Goal: Transaction & Acquisition: Book appointment/travel/reservation

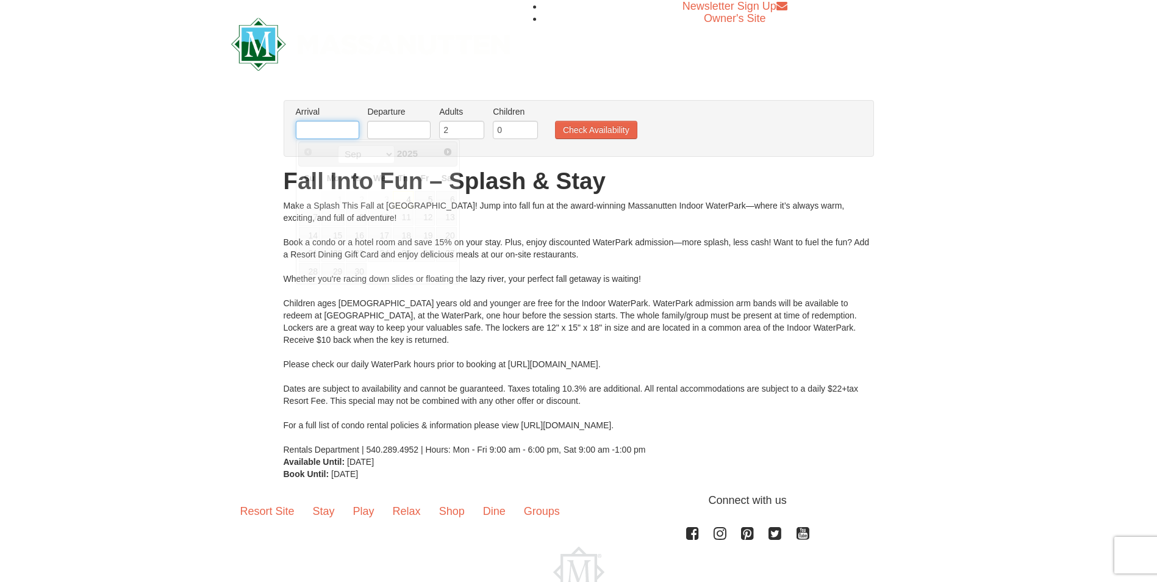
click at [318, 123] on input "text" at bounding box center [327, 130] width 63 height 18
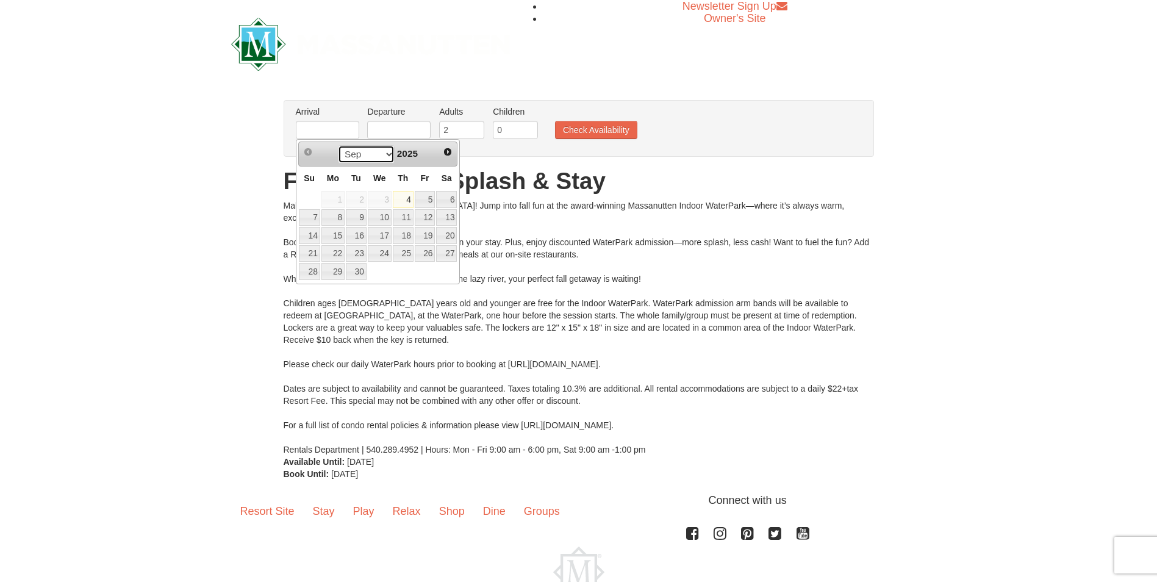
click at [371, 152] on select "Sep Oct Nov Dec" at bounding box center [366, 154] width 57 height 18
click at [448, 213] on link "11" at bounding box center [446, 217] width 21 height 17
type input "[DATE]"
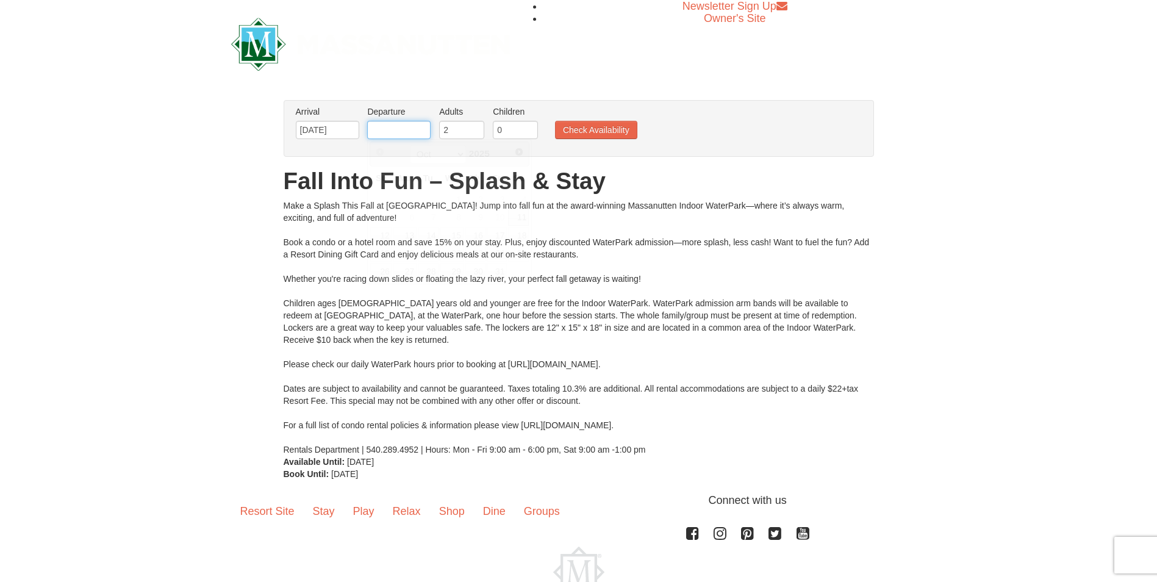
click at [405, 128] on input "text" at bounding box center [398, 130] width 63 height 18
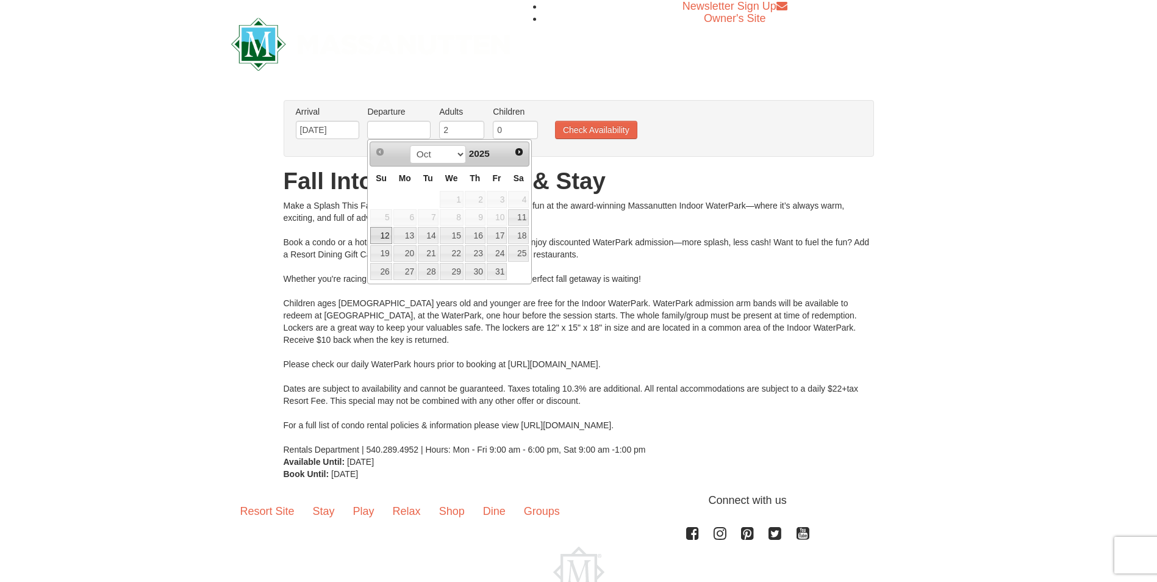
click at [384, 236] on link "12" at bounding box center [380, 235] width 21 height 17
type input "10/12/2025"
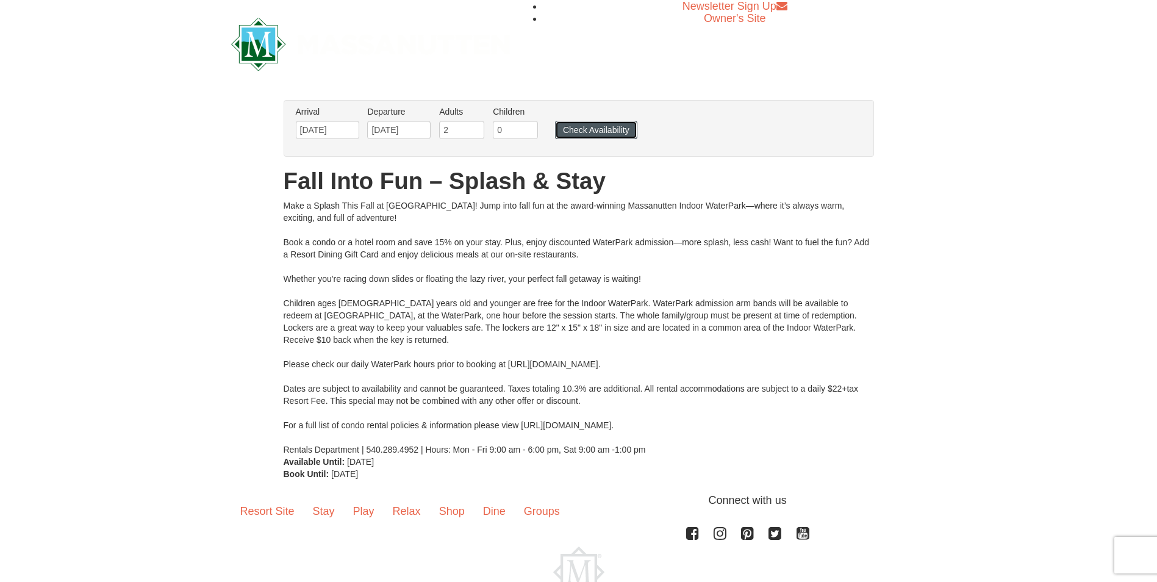
click at [565, 130] on button "Check Availability" at bounding box center [596, 130] width 82 height 18
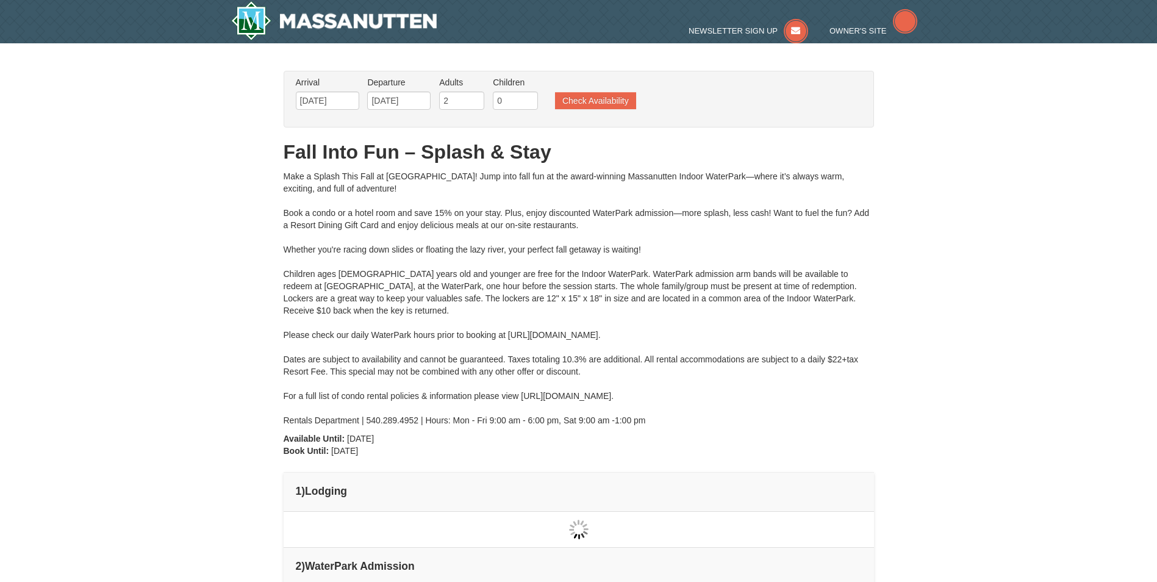
type input "[DATE]"
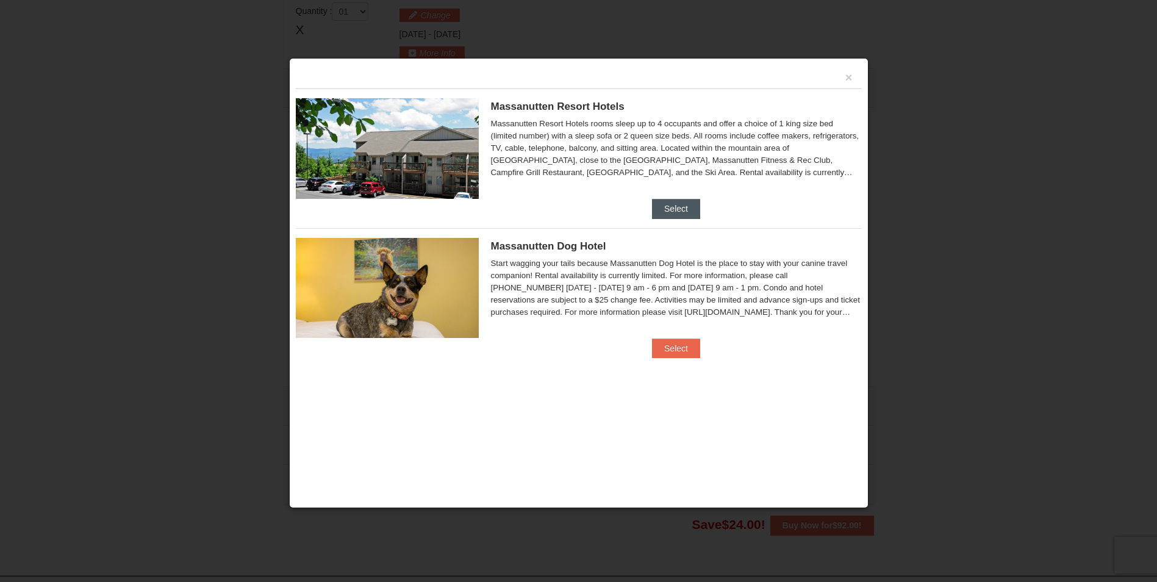
scroll to position [519, 0]
click at [677, 199] on button "Select" at bounding box center [676, 209] width 48 height 20
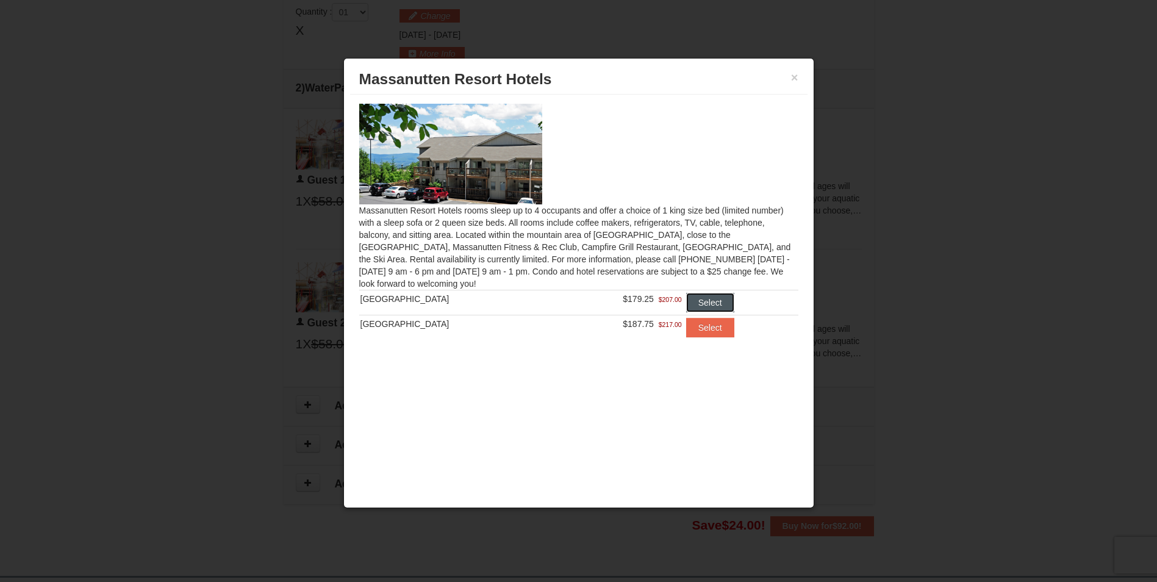
click at [696, 299] on button "Select" at bounding box center [710, 303] width 48 height 20
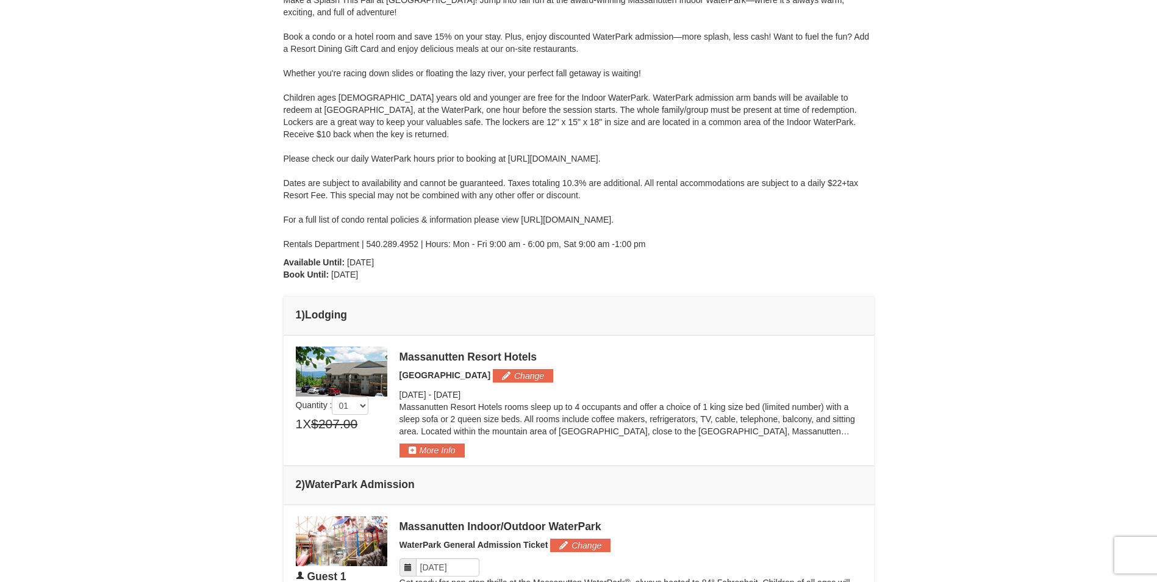
scroll to position [0, 0]
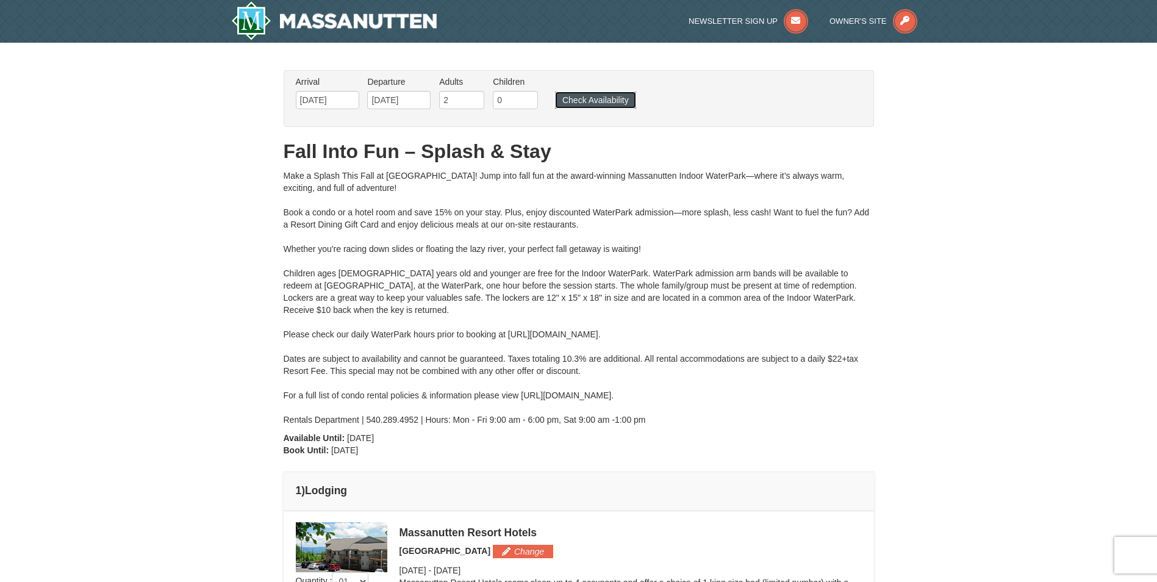
click at [631, 97] on button "Check Availability" at bounding box center [595, 99] width 81 height 17
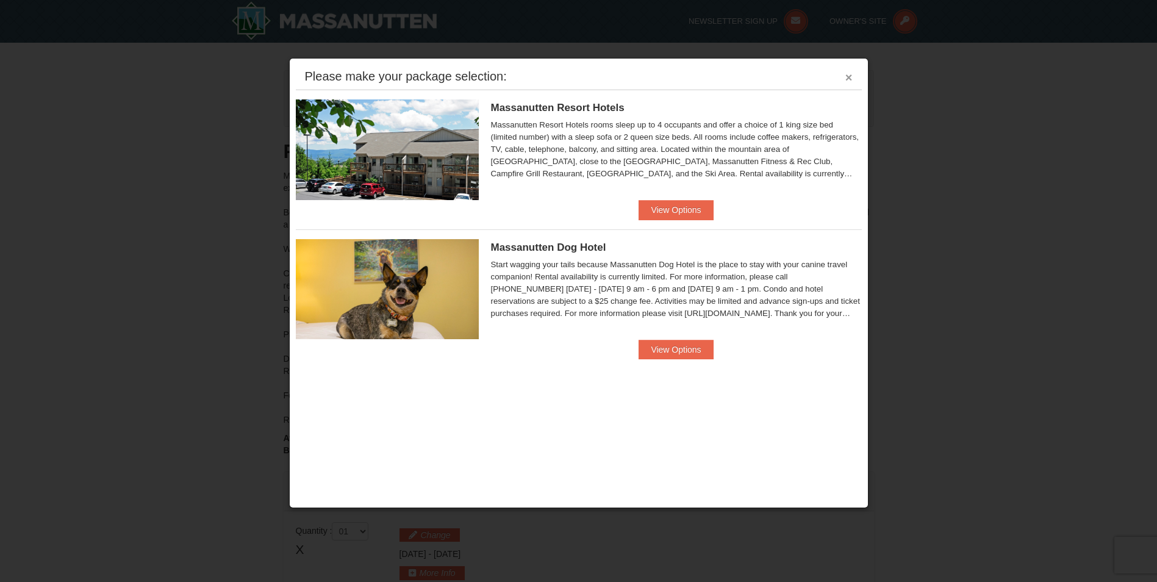
click at [845, 77] on button "×" at bounding box center [848, 77] width 7 height 12
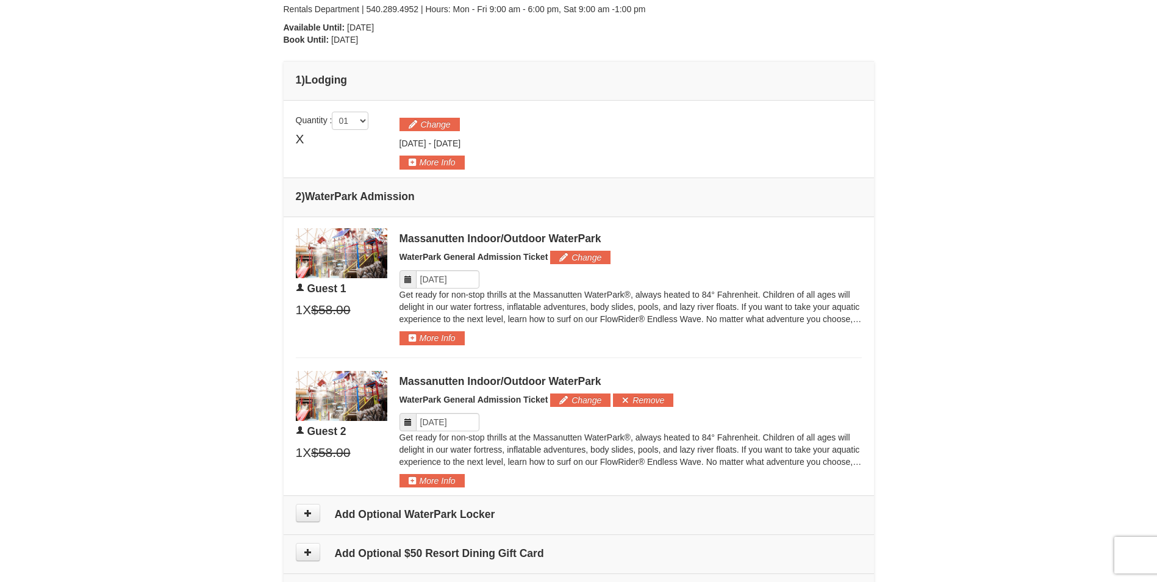
scroll to position [732, 0]
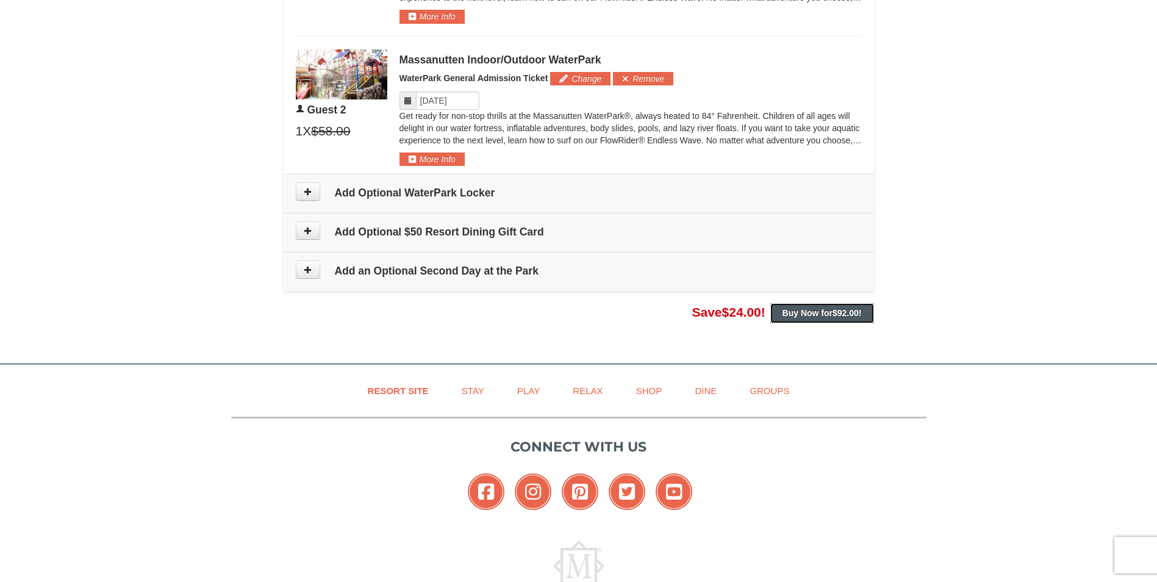
click at [809, 307] on button "Buy Now for $92.00 !" at bounding box center [822, 313] width 104 height 20
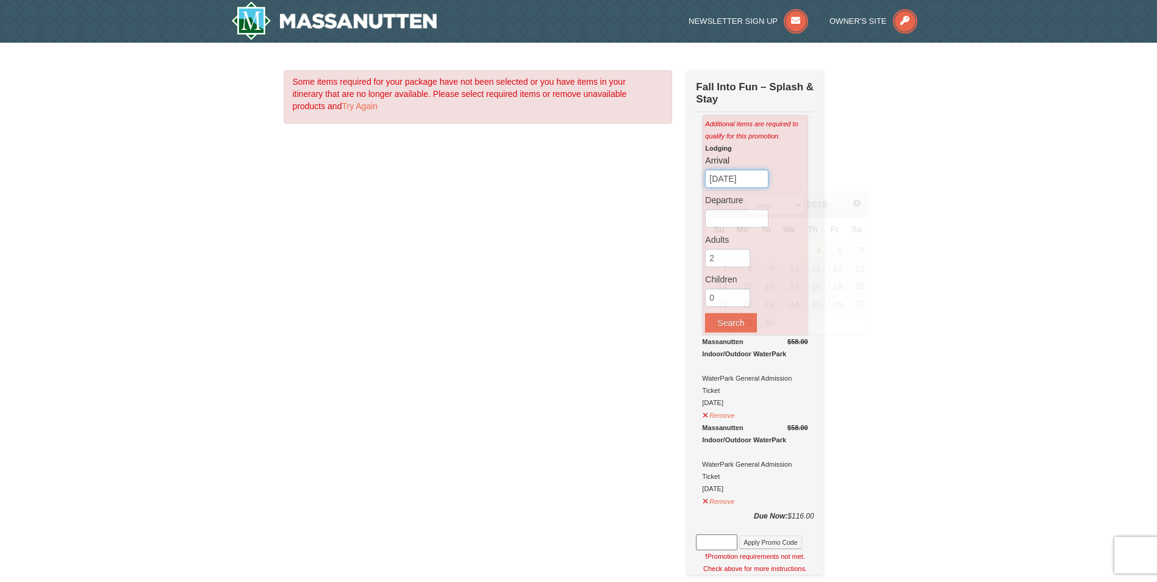
click at [745, 182] on input "09/04/2025" at bounding box center [736, 179] width 63 height 18
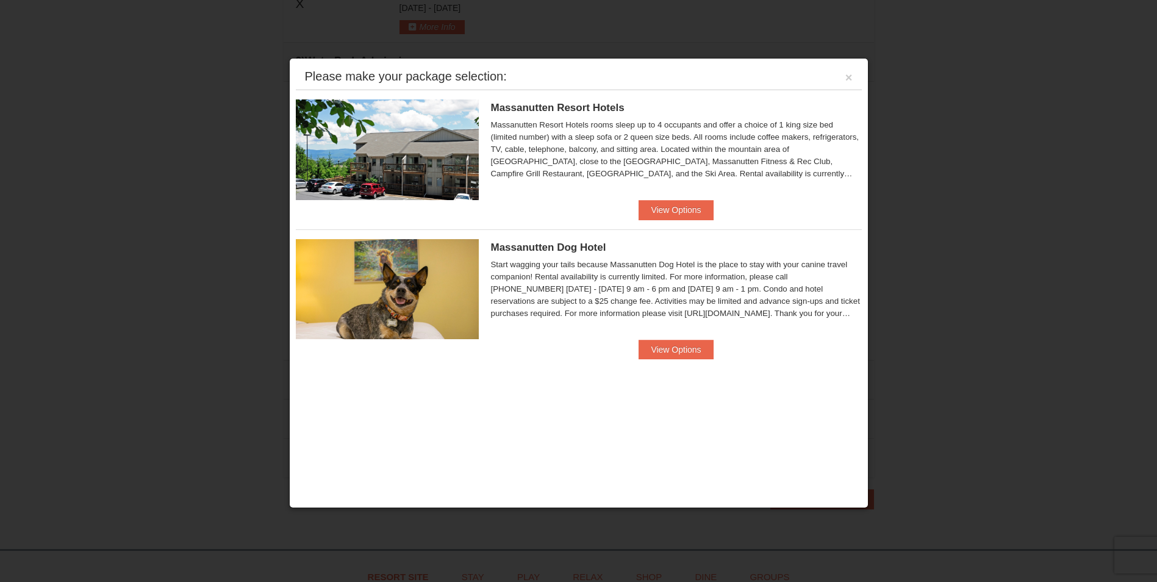
scroll to position [732, 0]
click at [657, 205] on button "View Options" at bounding box center [675, 210] width 74 height 20
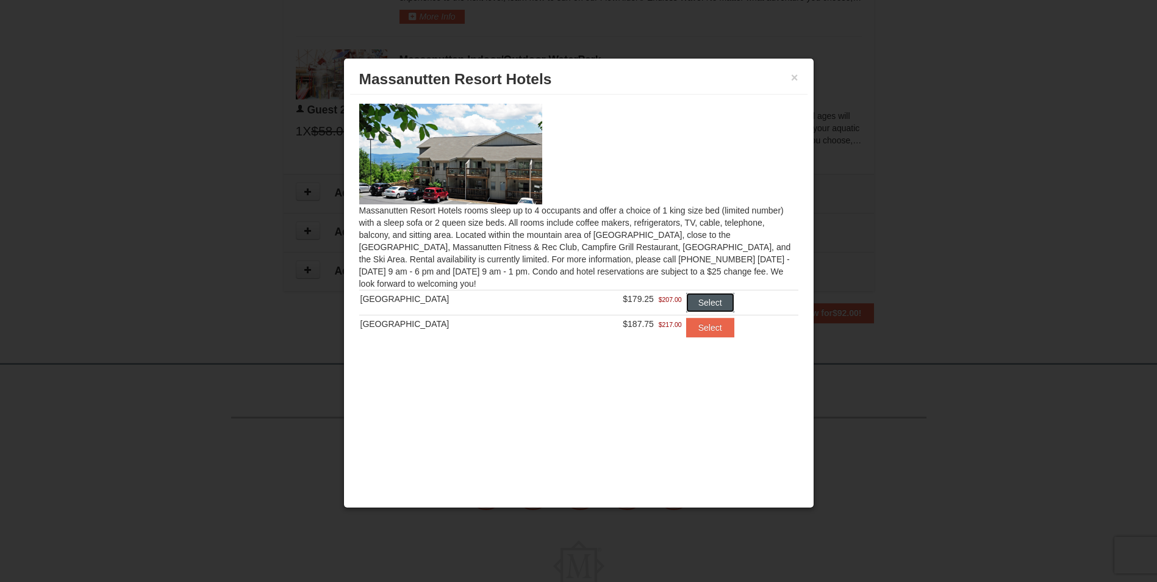
click at [699, 301] on button "Select" at bounding box center [710, 303] width 48 height 20
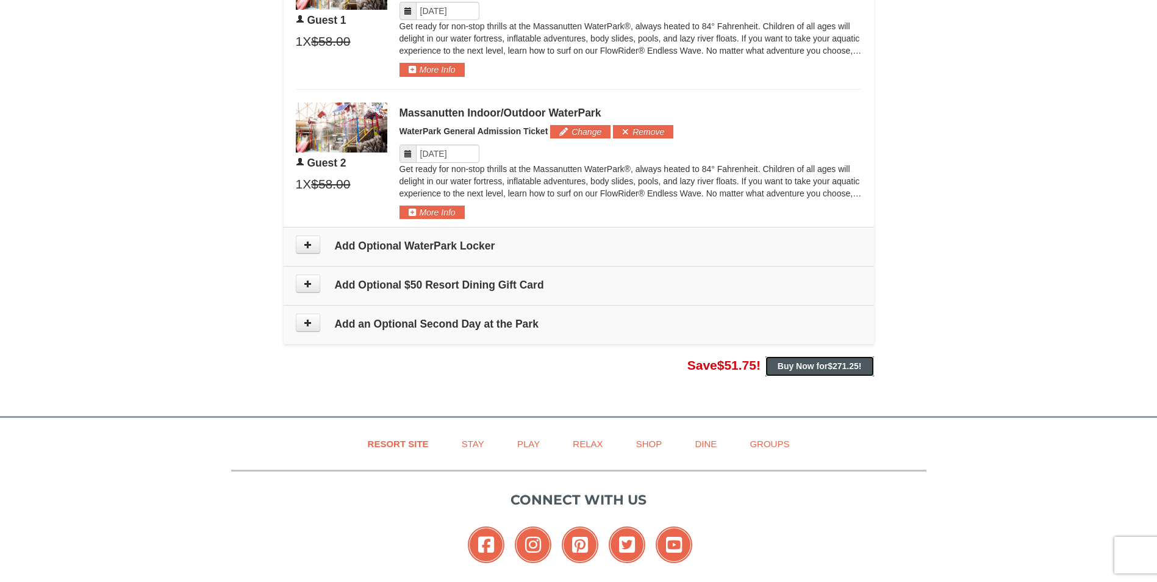
click at [798, 366] on strong "Buy Now for $271.25 !" at bounding box center [819, 366] width 84 height 10
click at [814, 359] on button "Buy Now for $271.25 !" at bounding box center [819, 366] width 109 height 20
click at [827, 365] on strong "Buy Now for $271.25 !" at bounding box center [819, 366] width 84 height 10
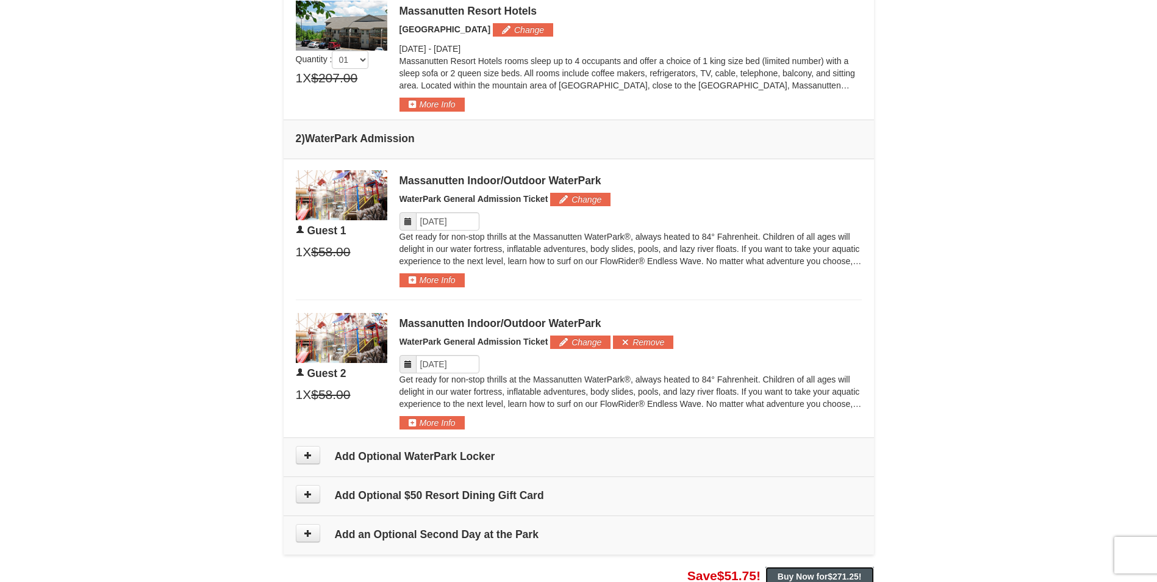
scroll to position [549, 0]
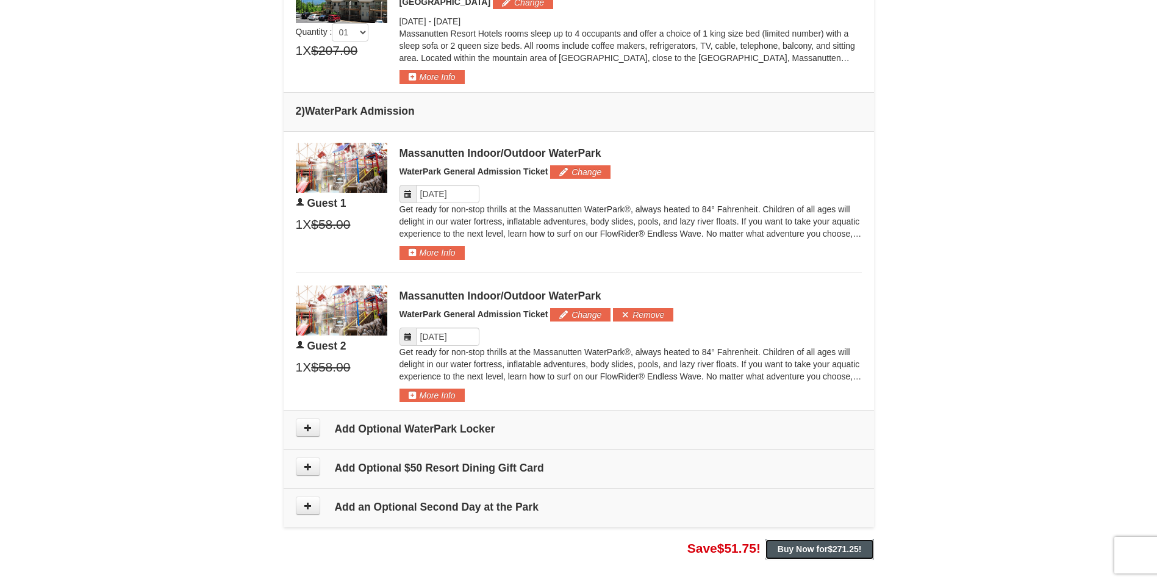
click at [795, 546] on strong "Buy Now for $271.25 !" at bounding box center [819, 549] width 84 height 10
click at [796, 544] on strong "Buy Now for $271.25 !" at bounding box center [819, 549] width 84 height 10
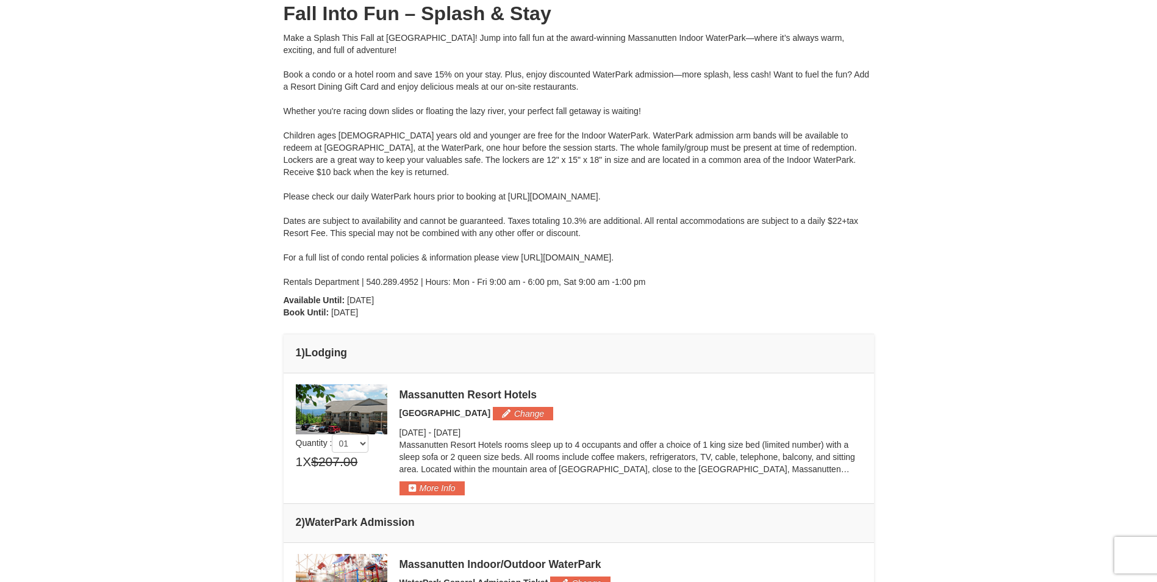
scroll to position [0, 0]
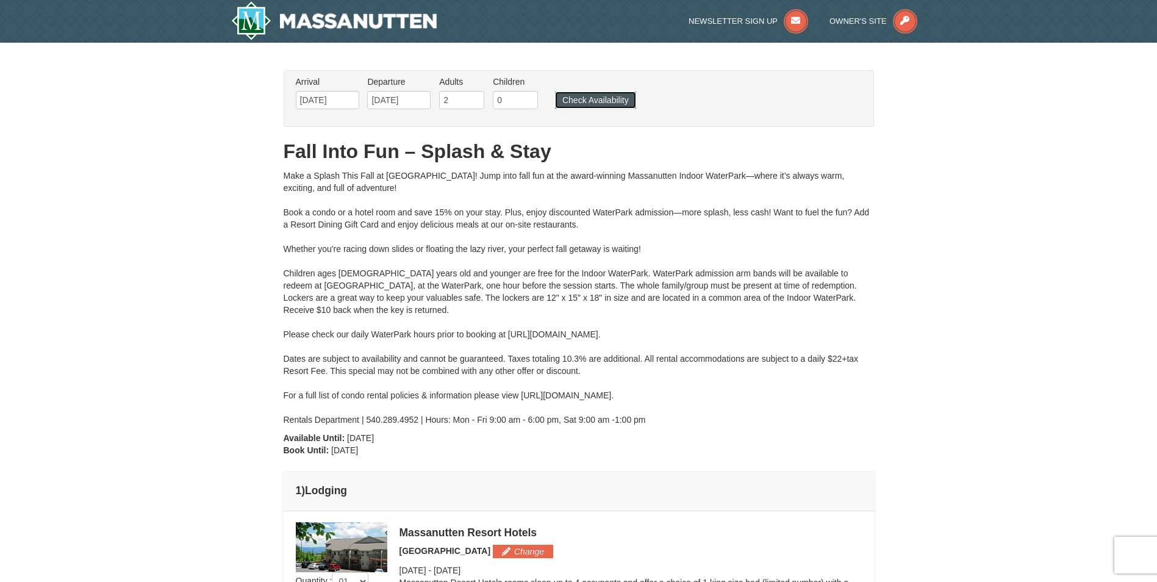
click at [616, 98] on button "Check Availability" at bounding box center [595, 99] width 81 height 17
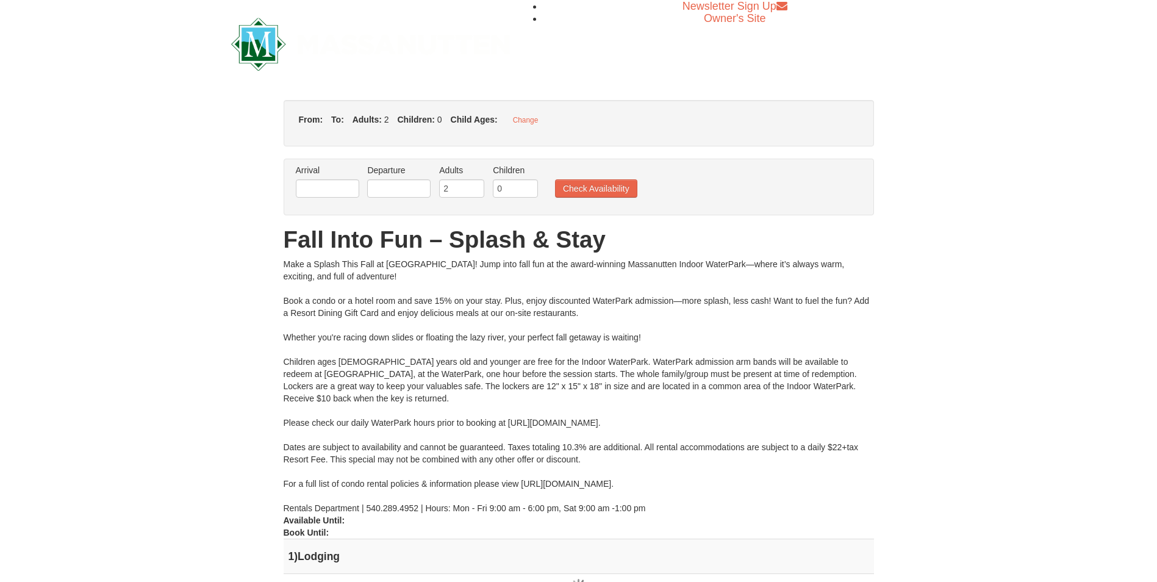
type input "[DATE]"
type input "10/12/2025"
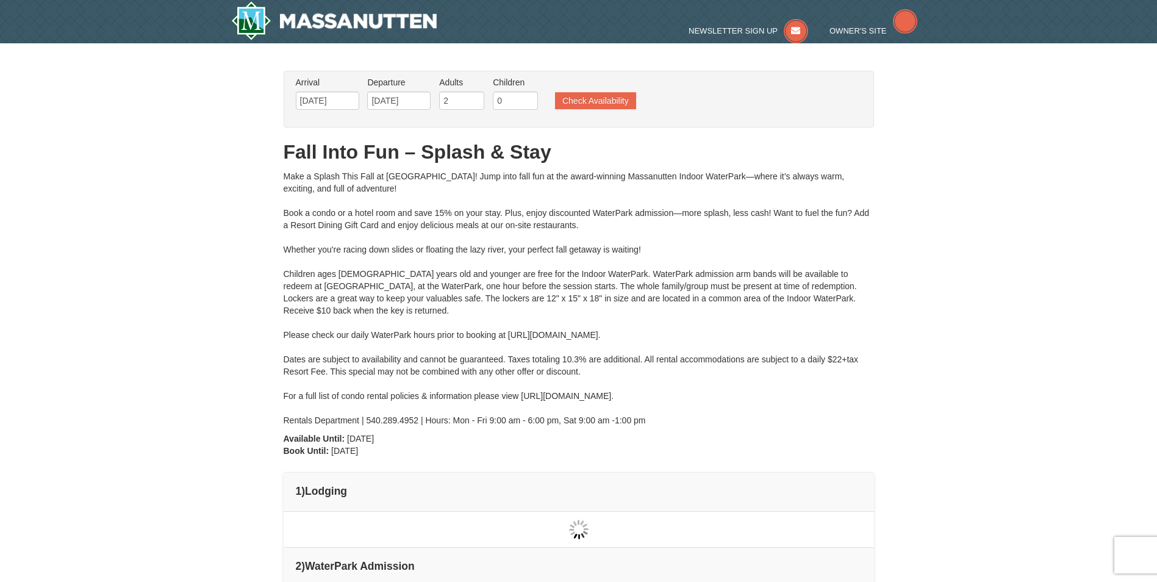
type input "[DATE]"
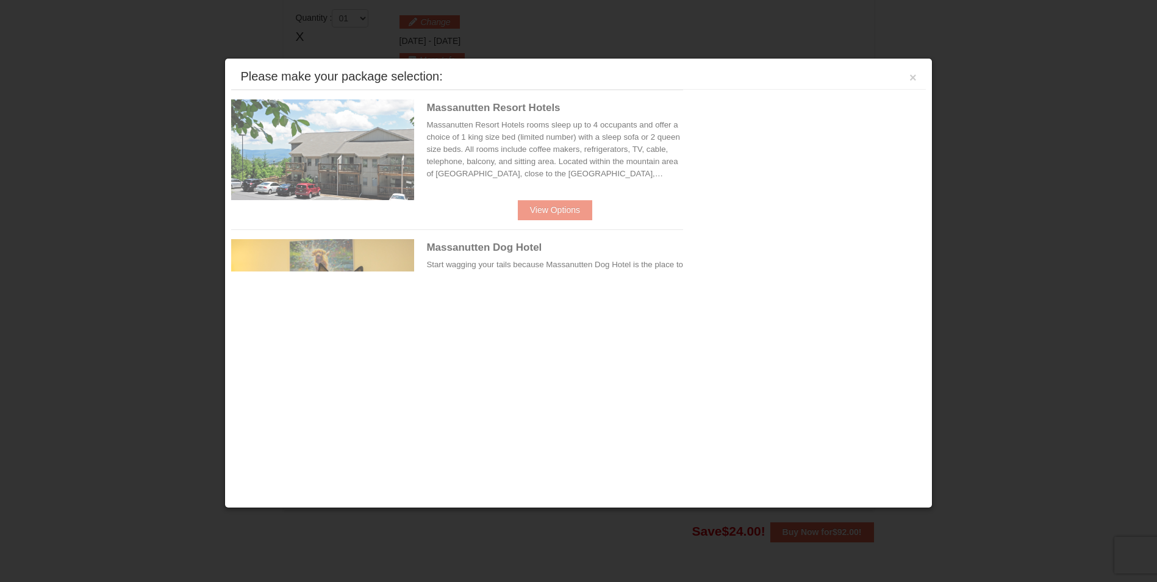
scroll to position [520, 0]
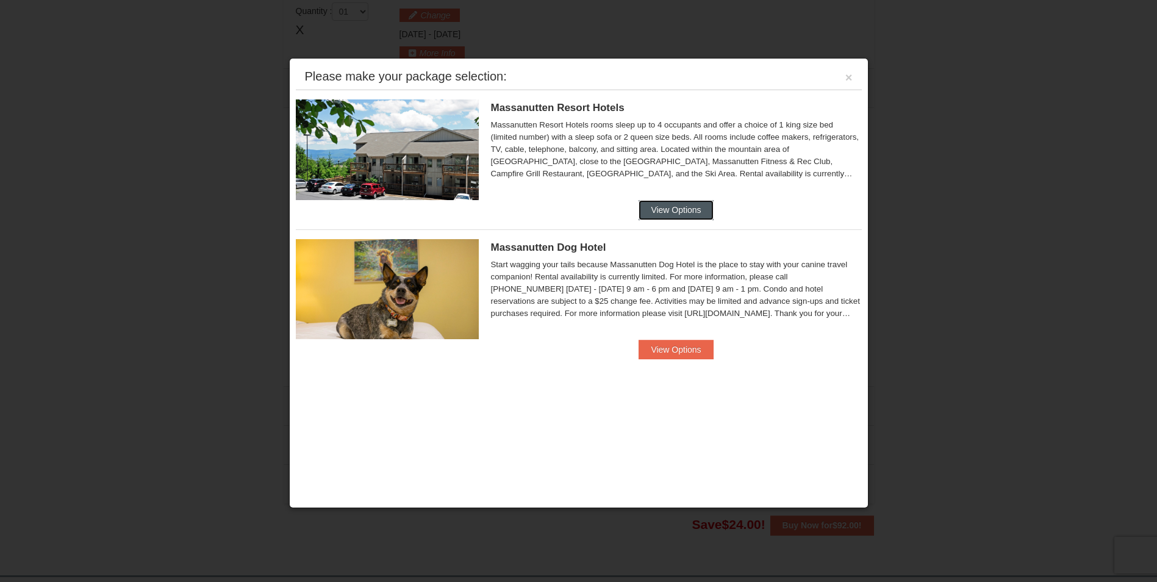
click at [666, 209] on button "View Options" at bounding box center [675, 210] width 74 height 20
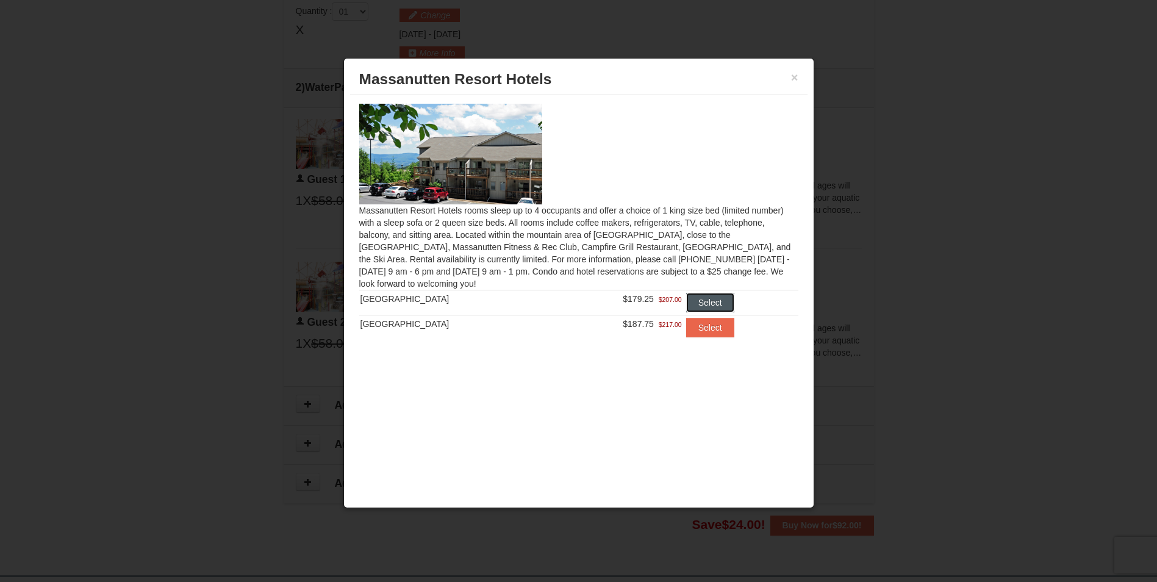
click at [711, 299] on button "Select" at bounding box center [710, 303] width 48 height 20
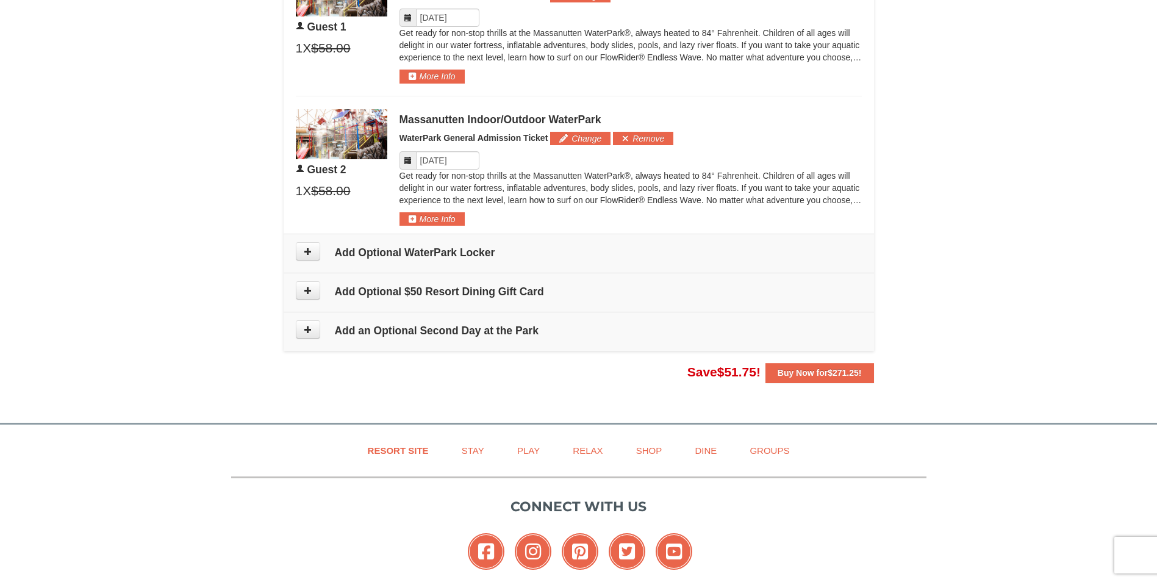
scroll to position [732, 0]
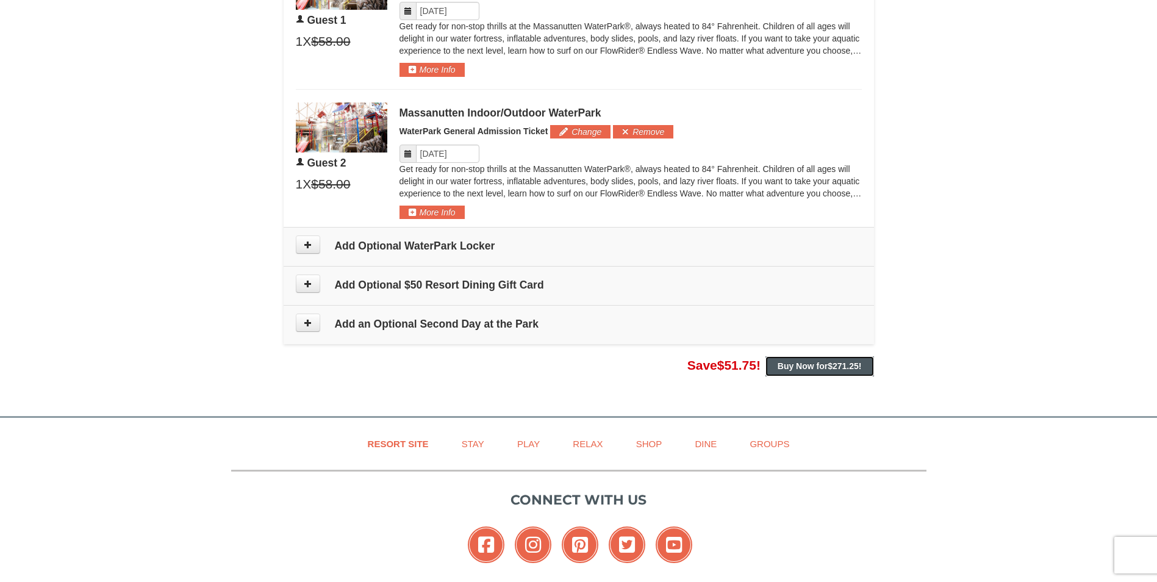
click at [796, 362] on strong "Buy Now for $271.25 !" at bounding box center [819, 366] width 84 height 10
click at [796, 360] on button "Buy Now for $271.25 !" at bounding box center [819, 366] width 109 height 20
click at [797, 360] on button "Buy Now for $271.25 !" at bounding box center [819, 366] width 109 height 20
click at [325, 245] on span at bounding box center [315, 244] width 39 height 18
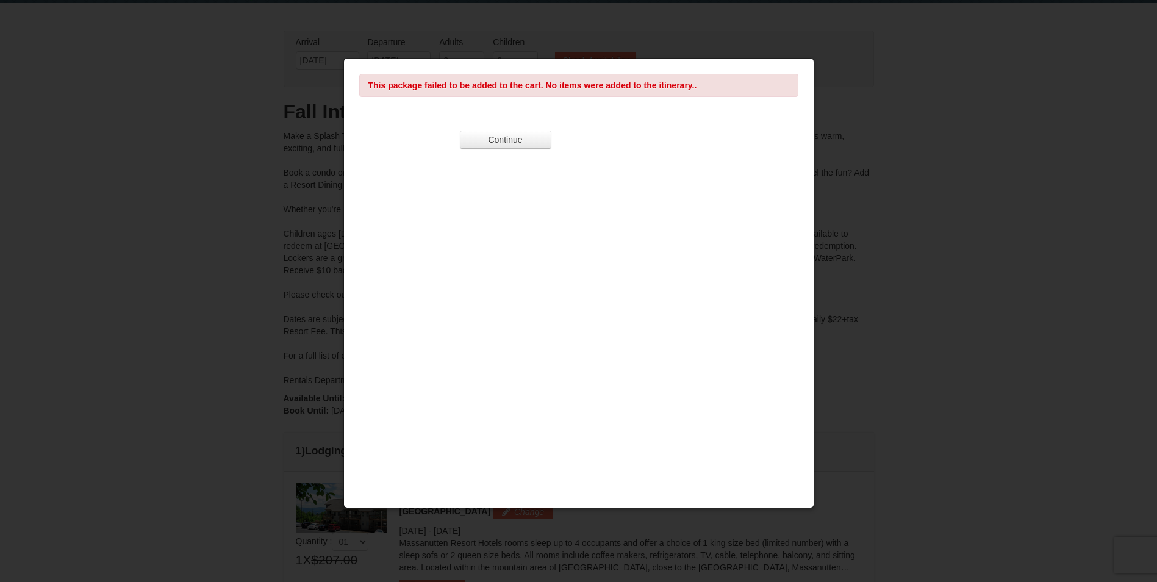
scroll to position [61, 0]
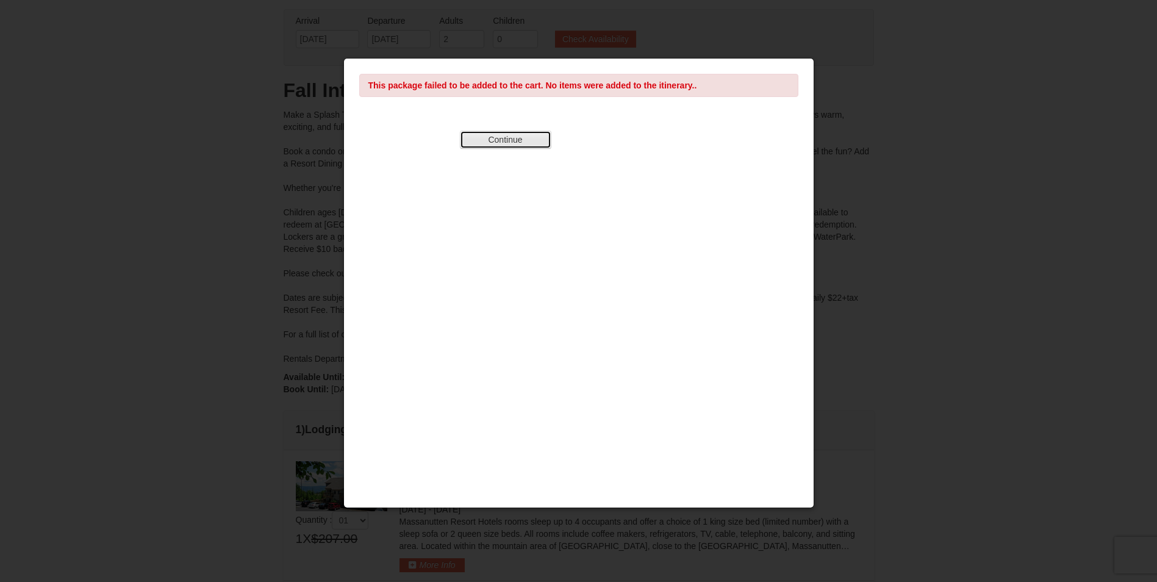
click at [501, 137] on button "Continue" at bounding box center [505, 139] width 91 height 18
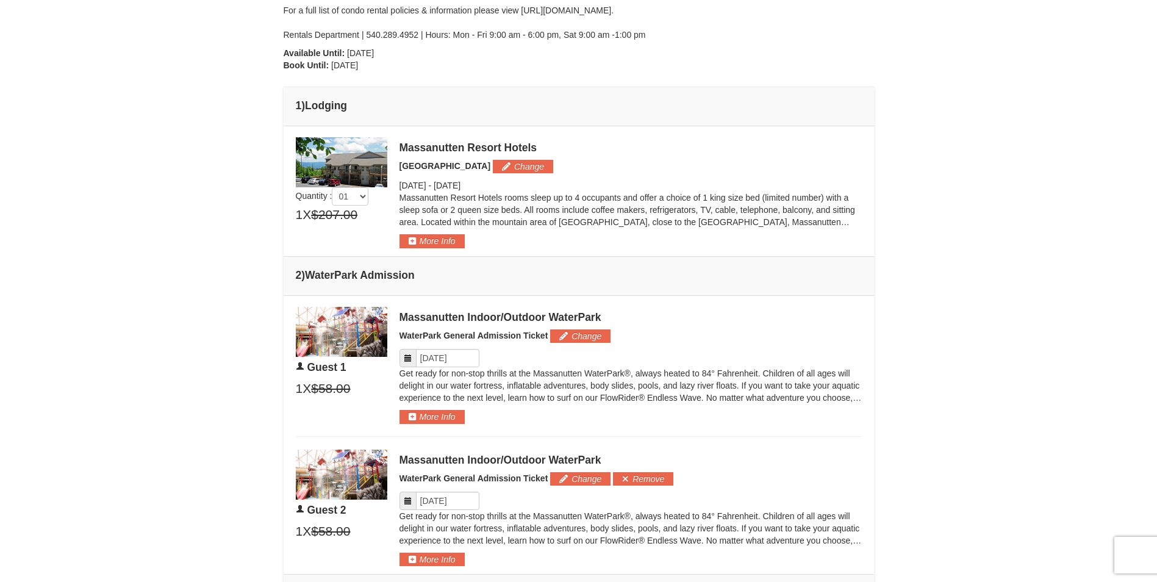
scroll to position [549, 0]
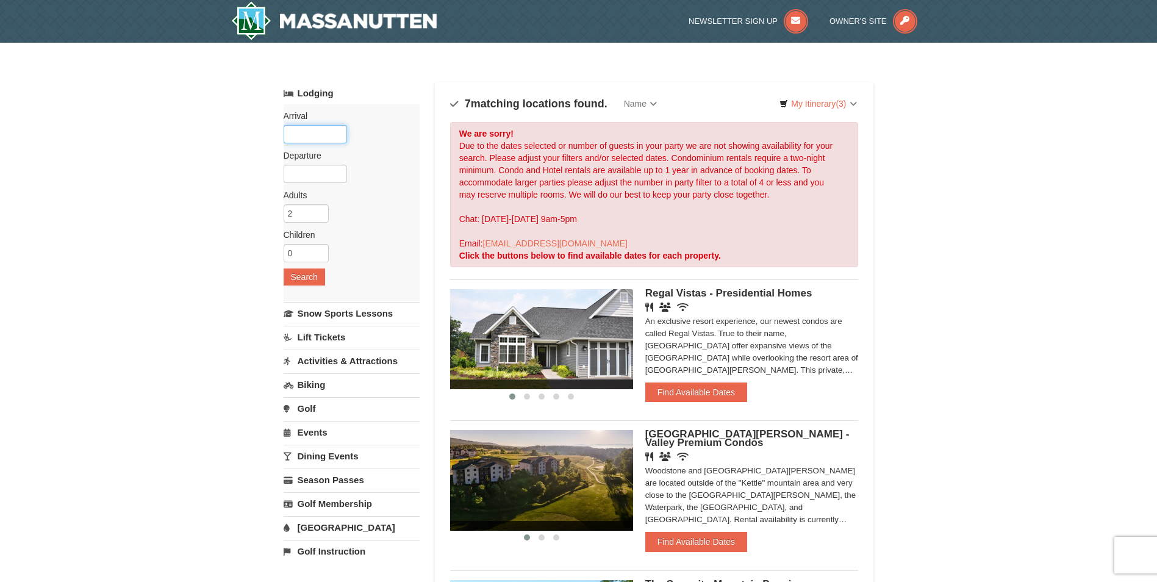
click at [296, 135] on input "text" at bounding box center [315, 134] width 63 height 18
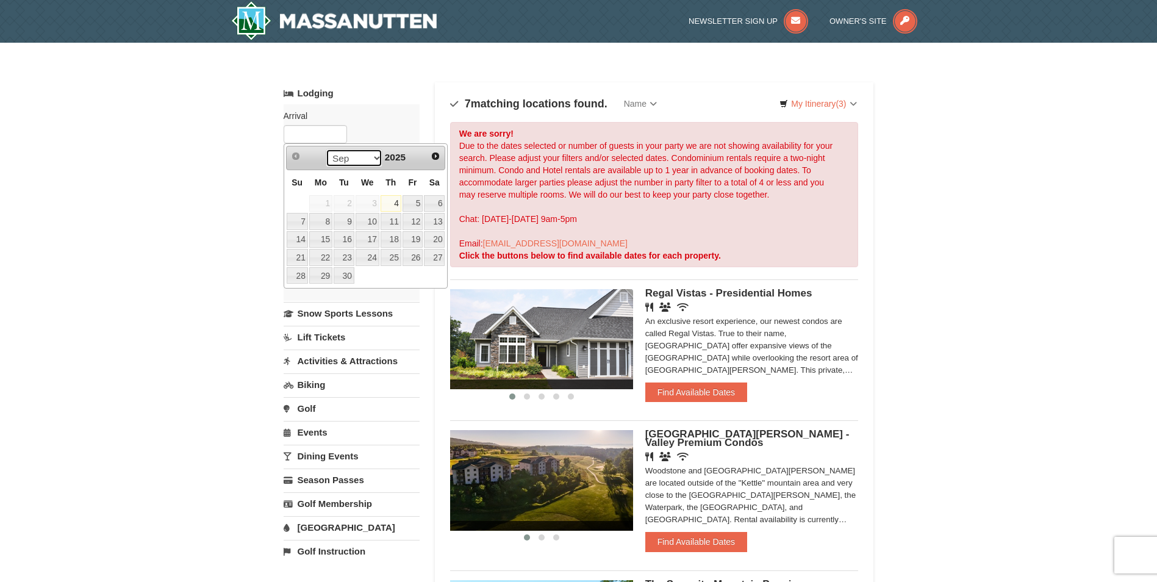
drag, startPoint x: 371, startPoint y: 158, endPoint x: 371, endPoint y: 166, distance: 8.0
click at [371, 160] on select "Sep Oct Nov Dec" at bounding box center [354, 158] width 57 height 18
